Goal: Task Accomplishment & Management: Use online tool/utility

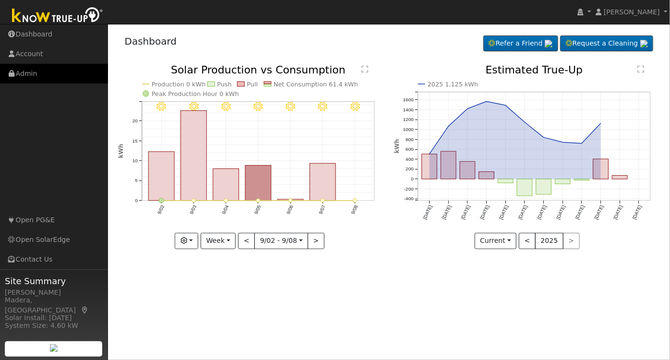
click at [34, 72] on link "Admin" at bounding box center [54, 74] width 108 height 20
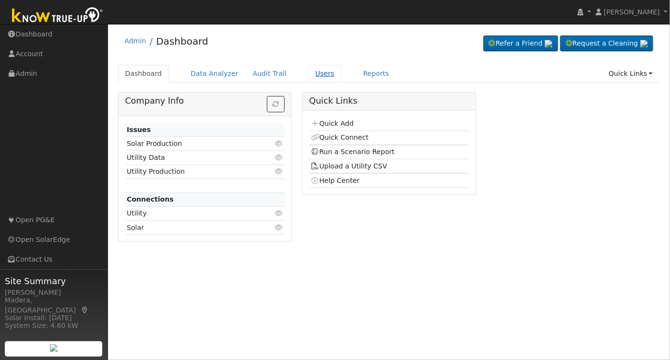
click at [310, 67] on link "Users" at bounding box center [325, 74] width 34 height 18
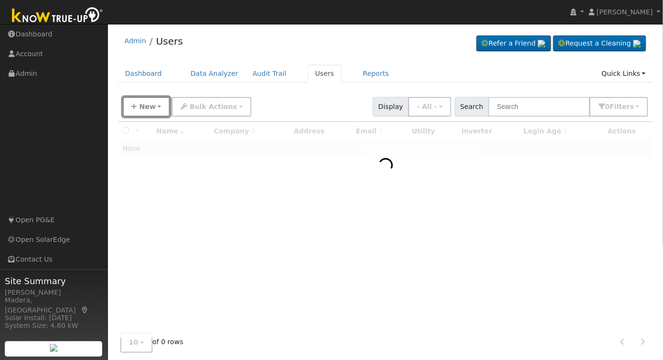
click at [152, 103] on span "New" at bounding box center [147, 107] width 16 height 8
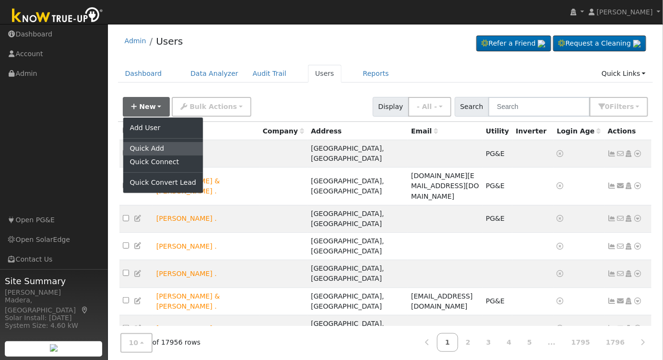
click at [147, 146] on link "Quick Add" at bounding box center [163, 148] width 80 height 13
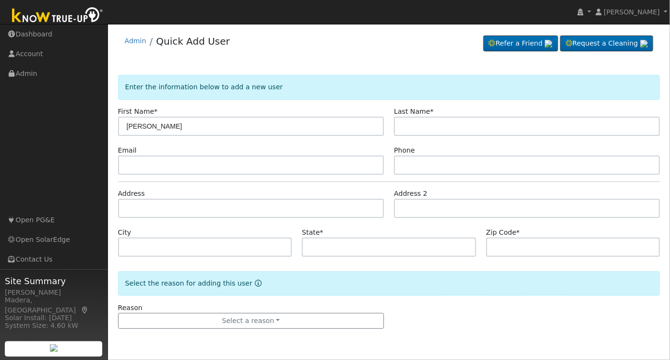
type input "[PERSON_NAME]"
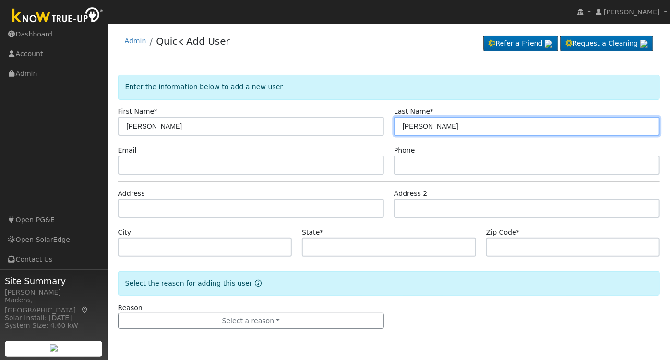
type input "[PERSON_NAME]"
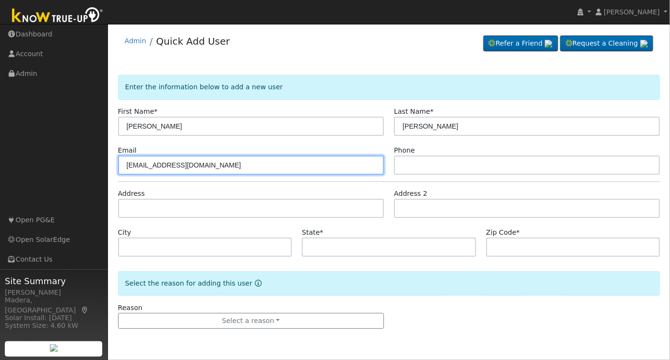
type input "[EMAIL_ADDRESS][DOMAIN_NAME]"
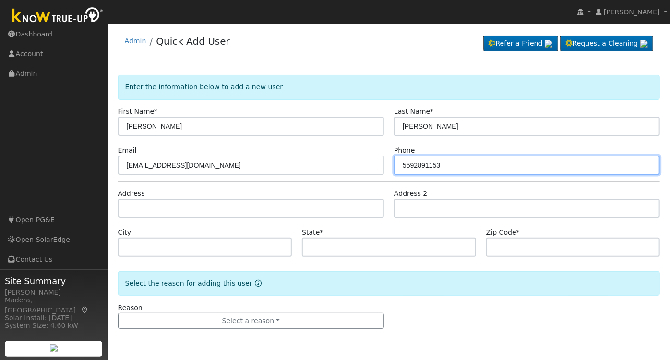
type input "5592891153"
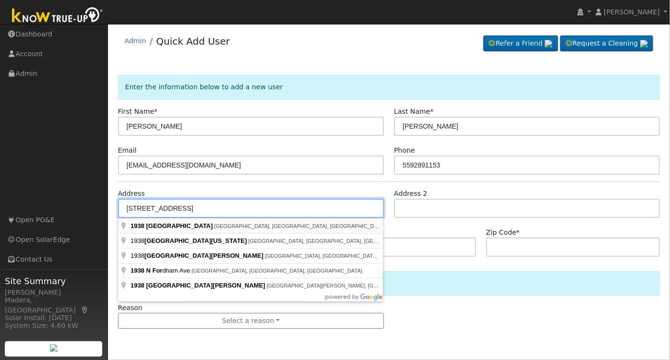
type input "1938 North Forestiere Avenue"
type input "Fresno"
type input "CA"
type input "93722"
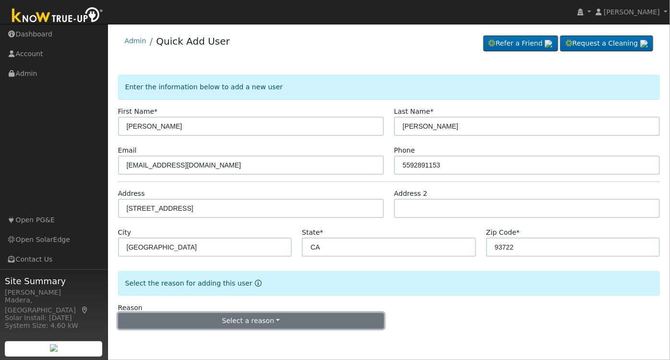
click at [214, 318] on button "Select a reason" at bounding box center [251, 321] width 266 height 16
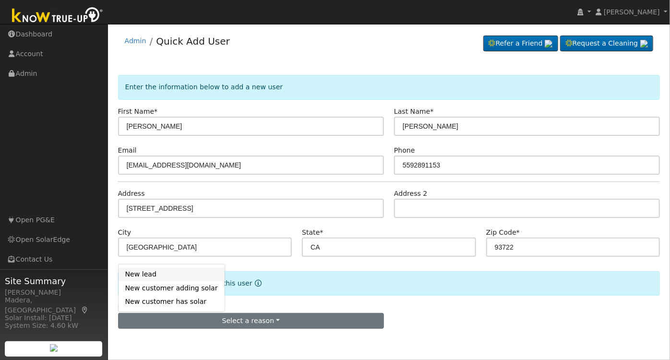
click at [146, 271] on link "New lead" at bounding box center [171, 274] width 106 height 13
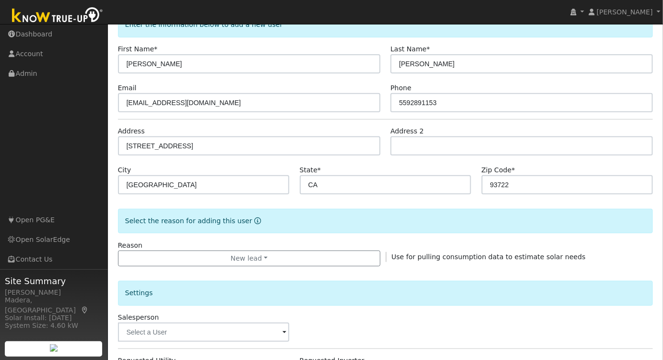
scroll to position [174, 0]
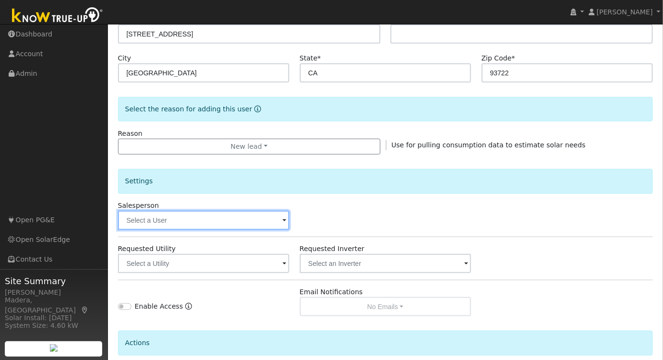
click at [203, 211] on input "text" at bounding box center [204, 220] width 172 height 19
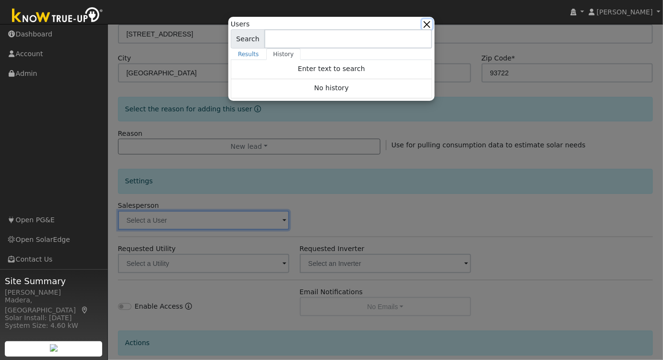
click at [428, 19] on button "button" at bounding box center [427, 24] width 10 height 10
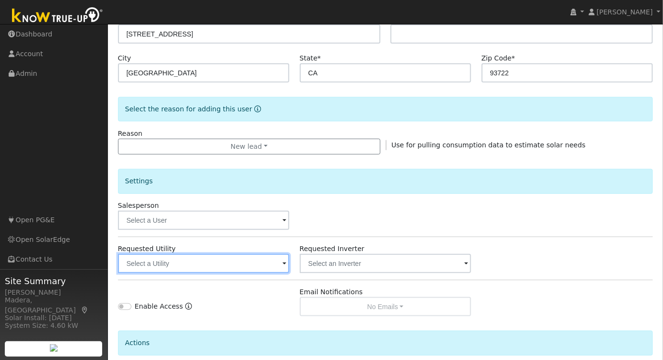
click at [182, 255] on input "text" at bounding box center [204, 263] width 172 height 19
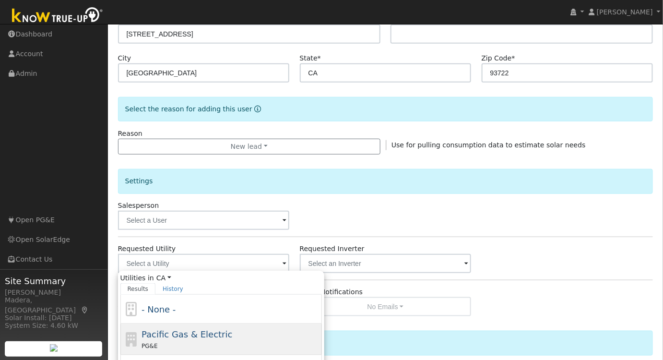
click at [177, 334] on span "Pacific Gas & Electric" at bounding box center [186, 334] width 91 height 10
type input "Pacific Gas & Electric"
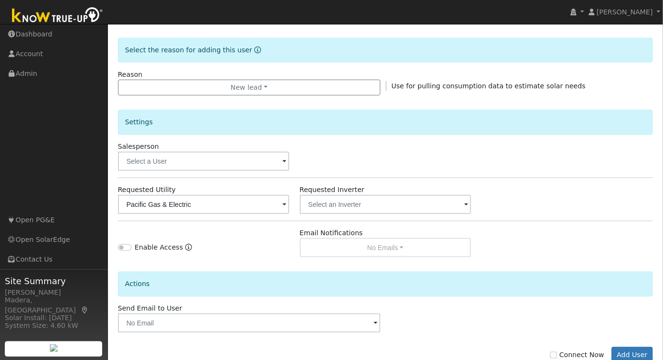
scroll to position [258, 0]
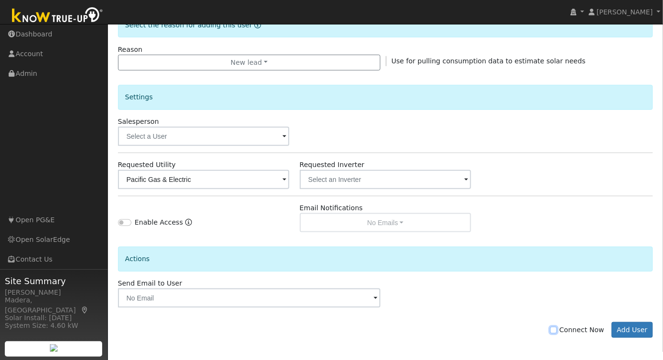
drag, startPoint x: 559, startPoint y: 325, endPoint x: 565, endPoint y: 324, distance: 5.5
click at [557, 327] on input "Connect Now" at bounding box center [553, 330] width 7 height 7
checkbox input "true"
click at [644, 333] on button "Add User" at bounding box center [633, 330] width 42 height 16
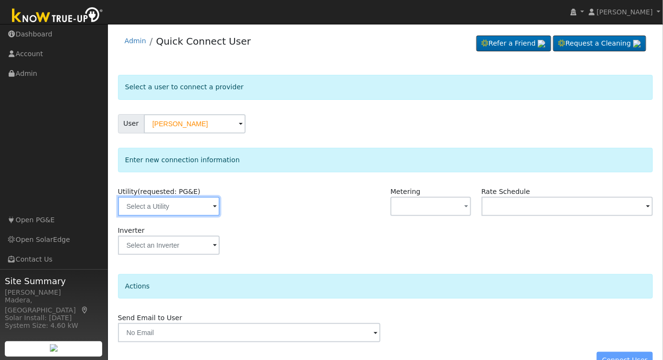
click at [184, 203] on input "text" at bounding box center [169, 206] width 102 height 19
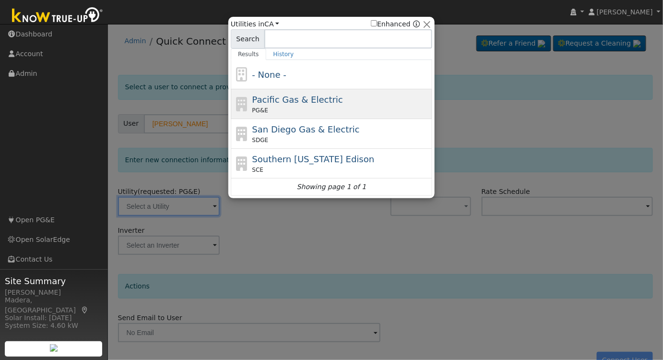
click at [306, 101] on span "Pacific Gas & Electric" at bounding box center [297, 99] width 91 height 10
type input "PG&E"
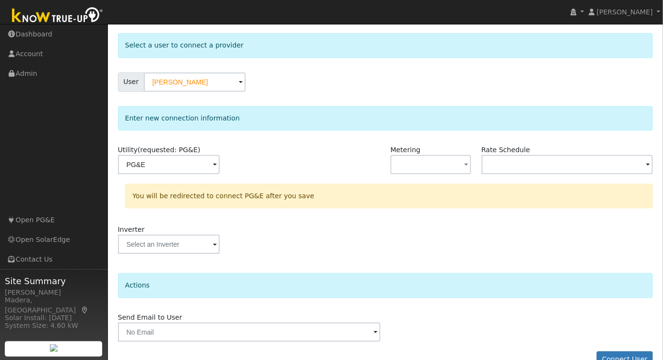
scroll to position [62, 0]
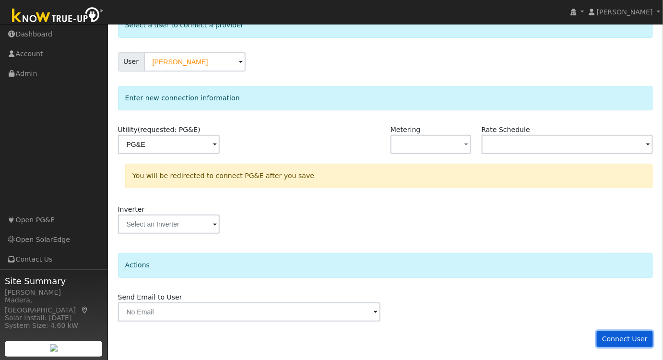
click at [616, 338] on button "Connect User" at bounding box center [625, 339] width 57 height 16
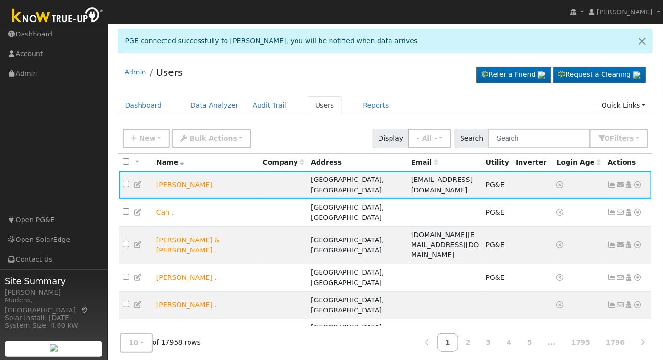
click at [350, 93] on div "Admin Users Refer a Friend Request a Cleaning" at bounding box center [385, 303] width 545 height 486
click at [356, 101] on link "Reports" at bounding box center [376, 105] width 40 height 18
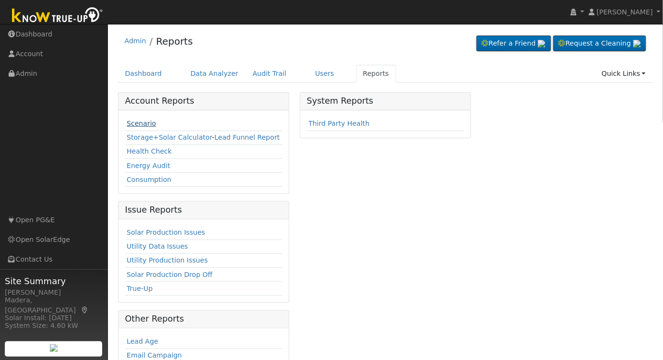
click at [137, 119] on link "Scenario" at bounding box center [141, 123] width 29 height 8
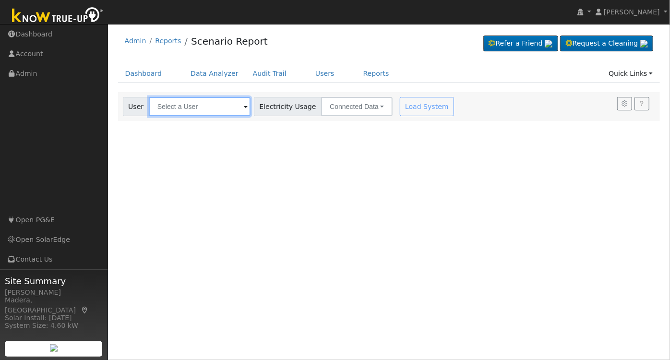
click at [196, 105] on input "text" at bounding box center [200, 106] width 102 height 19
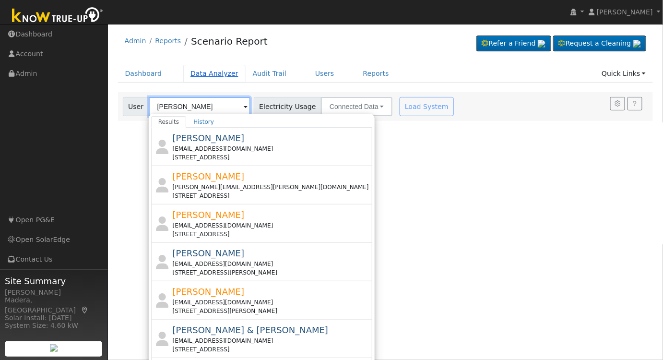
type input "[PERSON_NAME]"
click at [206, 74] on link "Data Analyzer" at bounding box center [214, 74] width 62 height 18
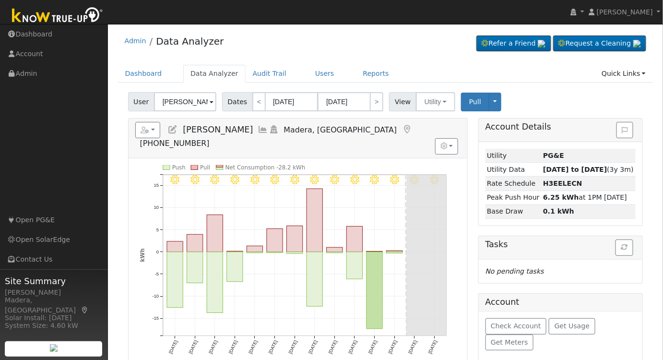
click at [202, 100] on input "[PERSON_NAME]" at bounding box center [185, 101] width 62 height 19
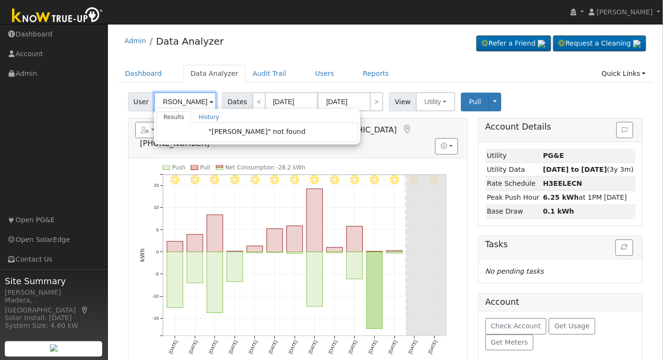
scroll to position [0, 10]
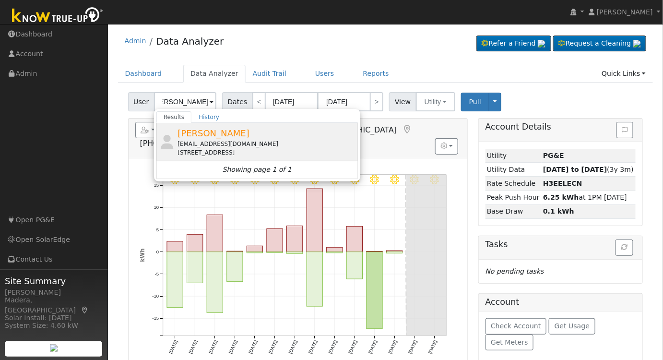
click at [236, 138] on span "[PERSON_NAME]" at bounding box center [213, 133] width 72 height 10
type input "[PERSON_NAME]"
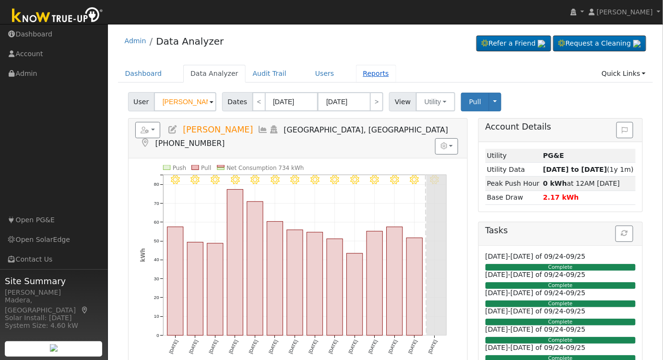
click at [365, 72] on link "Reports" at bounding box center [376, 74] width 40 height 18
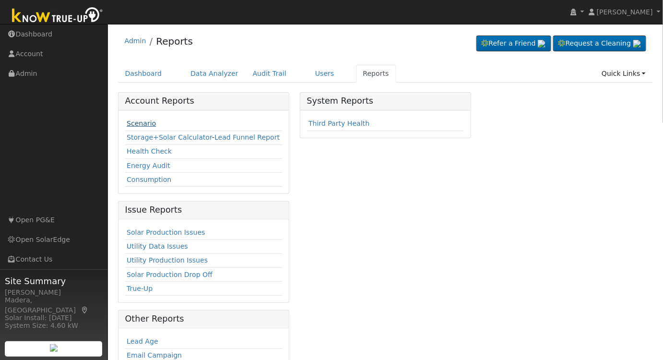
click at [136, 122] on link "Scenario" at bounding box center [141, 123] width 29 height 8
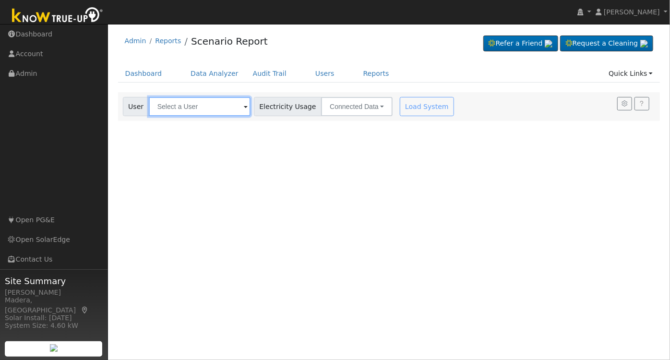
click at [173, 105] on input "text" at bounding box center [200, 106] width 102 height 19
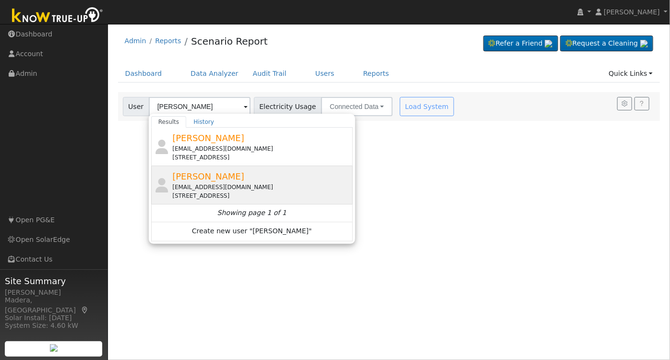
click at [236, 188] on div "[EMAIL_ADDRESS][DOMAIN_NAME]" at bounding box center [261, 187] width 178 height 9
type input "[PERSON_NAME]"
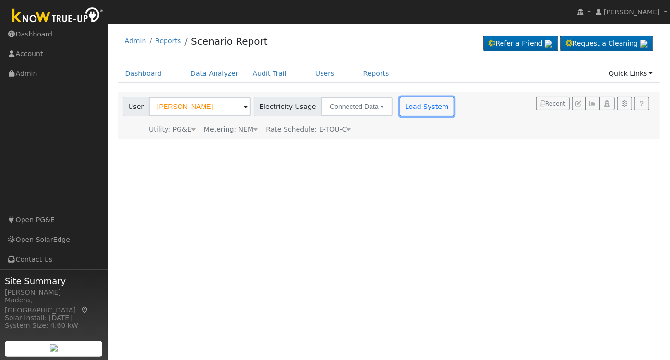
click at [402, 106] on button "Load System" at bounding box center [427, 106] width 55 height 19
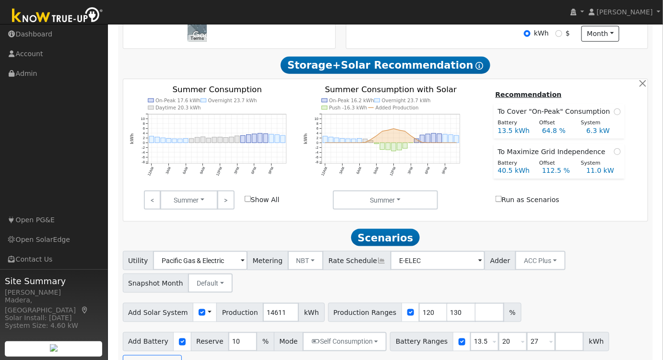
scroll to position [294, 0]
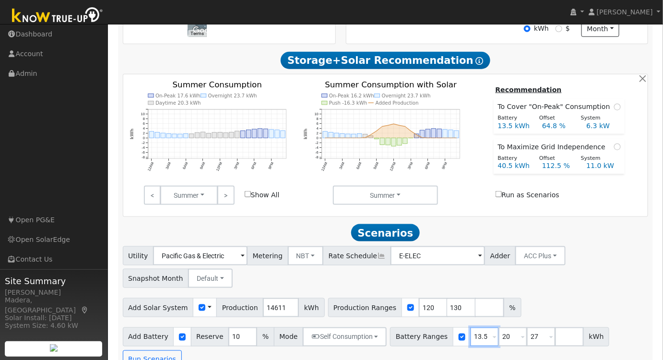
drag, startPoint x: 470, startPoint y: 342, endPoint x: 425, endPoint y: 339, distance: 45.2
click at [425, 339] on div "Battery Ranges 13.5 Overrides Reserve % Mode None None Self Consumption Peak Sa…" at bounding box center [499, 336] width 219 height 19
type input "20"
type input "27"
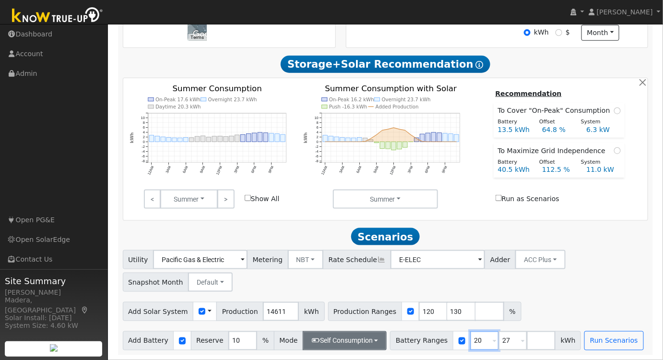
type input "20"
click at [344, 339] on button "Self Consumption" at bounding box center [345, 340] width 84 height 19
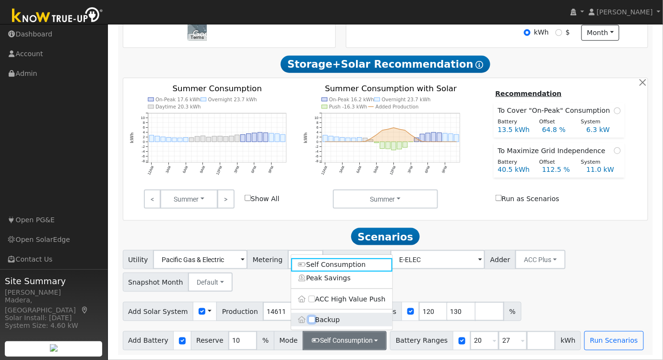
click at [313, 319] on input "Backup" at bounding box center [311, 320] width 7 height 7
checkbox input "true"
type input "20"
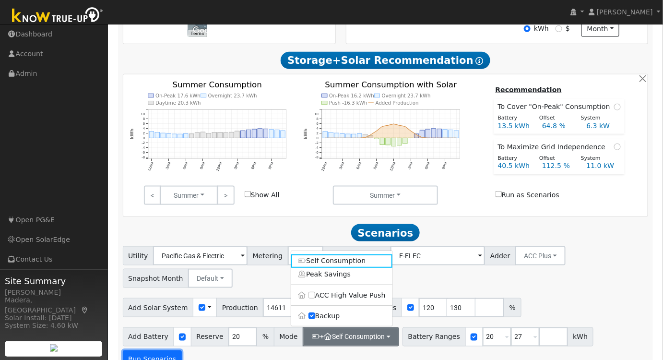
click at [182, 350] on button "Run Scenarios" at bounding box center [152, 359] width 59 height 19
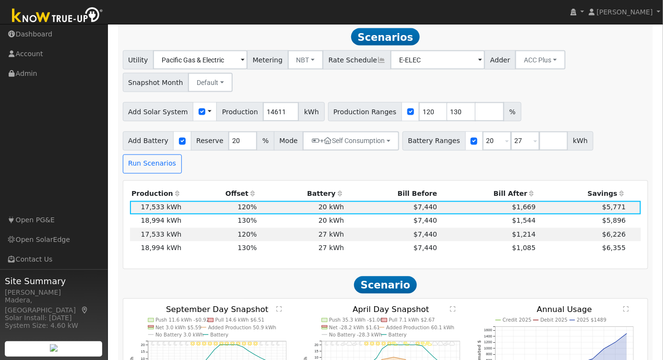
scroll to position [492, 0]
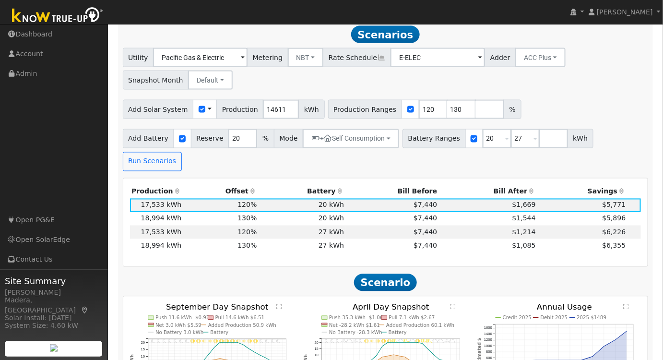
click at [506, 185] on th "Bill After" at bounding box center [488, 191] width 99 height 13
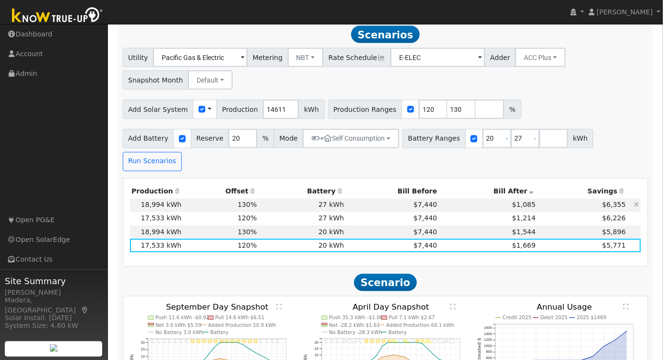
click at [367, 199] on td "$7,440" at bounding box center [392, 205] width 93 height 13
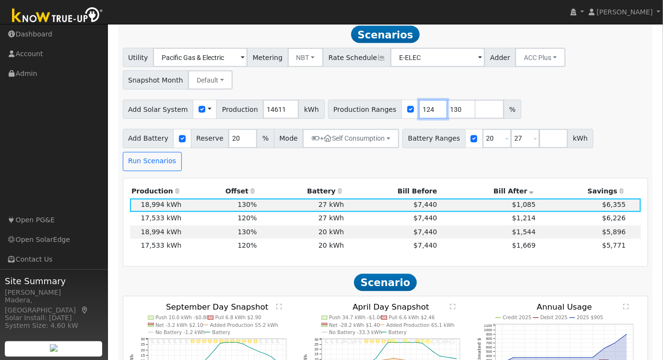
drag, startPoint x: 415, startPoint y: 113, endPoint x: 384, endPoint y: 112, distance: 31.2
click at [419, 112] on input "124" at bounding box center [433, 109] width 29 height 19
click at [419, 114] on input "124" at bounding box center [433, 109] width 29 height 19
type input "120"
click at [475, 117] on input "number" at bounding box center [489, 109] width 29 height 19
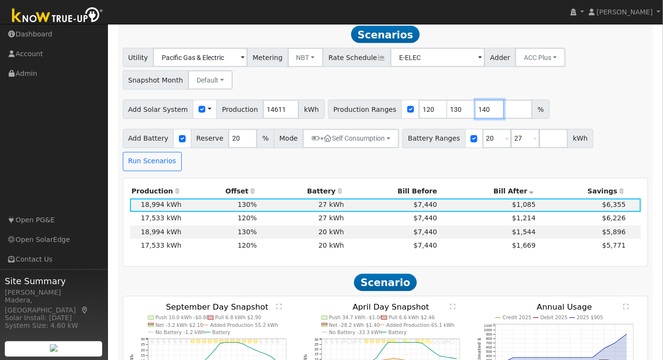
type input "140"
click at [548, 101] on div "Add Solar System Use CSV Data Production 14611 kWh Production Ranges 120 130 14…" at bounding box center [385, 107] width 529 height 23
click at [483, 143] on input "20" at bounding box center [497, 138] width 29 height 19
drag, startPoint x: 480, startPoint y: 142, endPoint x: 454, endPoint y: 145, distance: 26.1
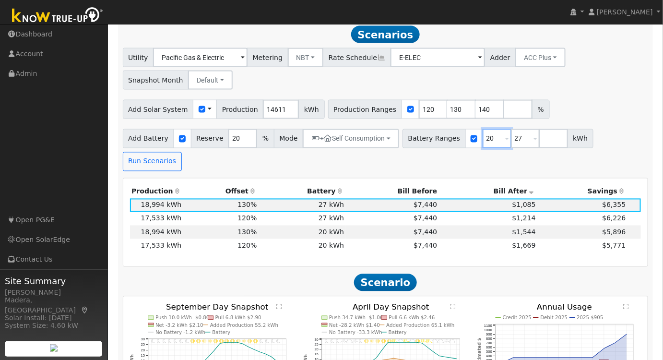
click at [454, 145] on div "Battery Ranges 20 Overrides Reserve % Mode None None Self Consumption Peak Savi…" at bounding box center [497, 138] width 191 height 19
type input "27"
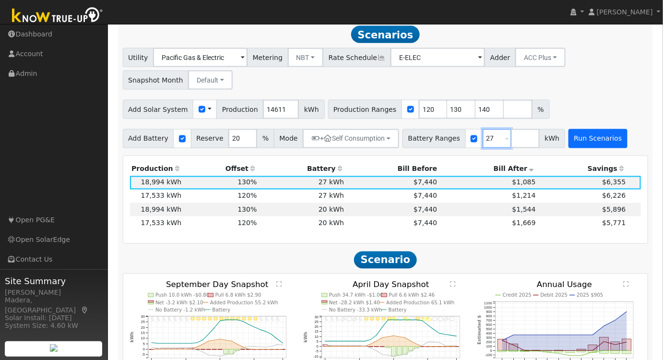
type input "27"
click at [568, 139] on button "Run Scenarios" at bounding box center [597, 138] width 59 height 19
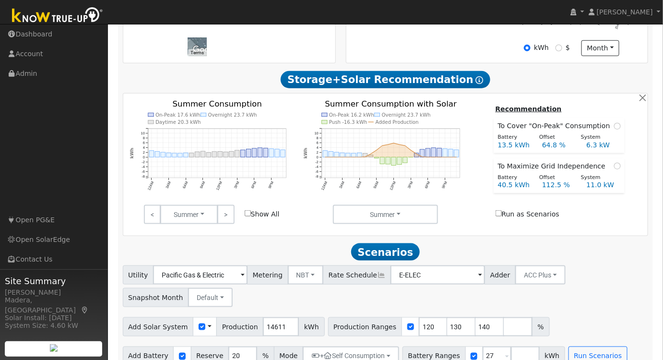
scroll to position [361, 0]
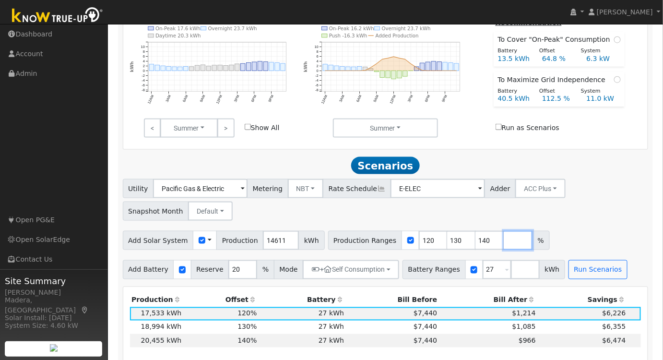
click at [504, 245] on input "number" at bounding box center [518, 240] width 29 height 19
drag, startPoint x: 472, startPoint y: 243, endPoint x: 446, endPoint y: 243, distance: 26.4
click at [475, 243] on input "142" at bounding box center [489, 240] width 29 height 19
drag, startPoint x: 469, startPoint y: 241, endPoint x: 435, endPoint y: 243, distance: 34.1
click at [437, 243] on div "Production Ranges 120 130 142 %" at bounding box center [439, 240] width 222 height 19
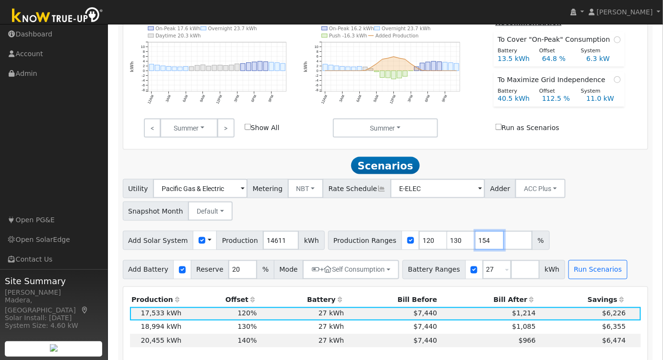
type input "154"
click at [548, 229] on div "Utility Pacific Gas & Electric Metering NBT NEM NBT Rate Schedule E-ELEC Adder …" at bounding box center [386, 229] width 536 height 100
click at [568, 268] on button "Run Scenarios" at bounding box center [597, 269] width 59 height 19
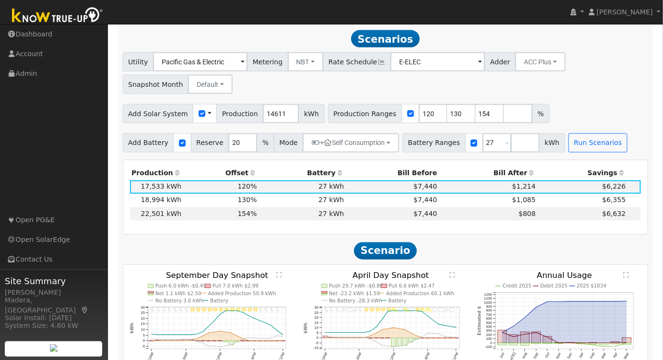
scroll to position [492, 0]
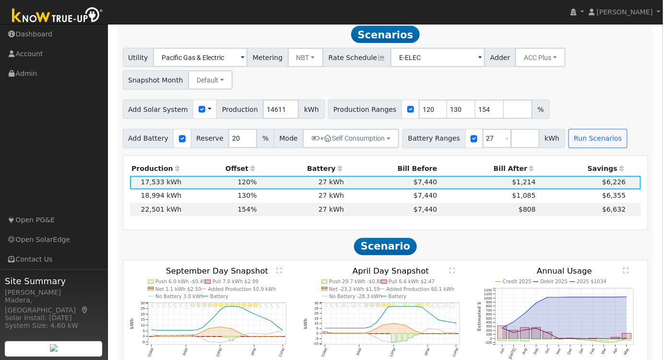
click at [505, 173] on th "Bill After" at bounding box center [488, 169] width 99 height 13
